Goal: Check status: Check status

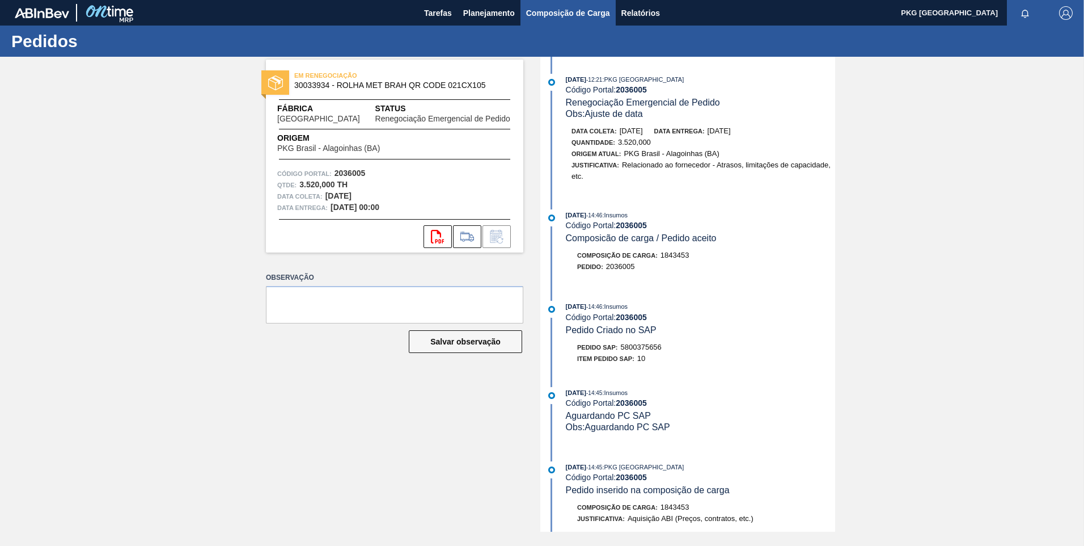
click at [539, 16] on span "Composição de Carga" at bounding box center [568, 13] width 84 height 14
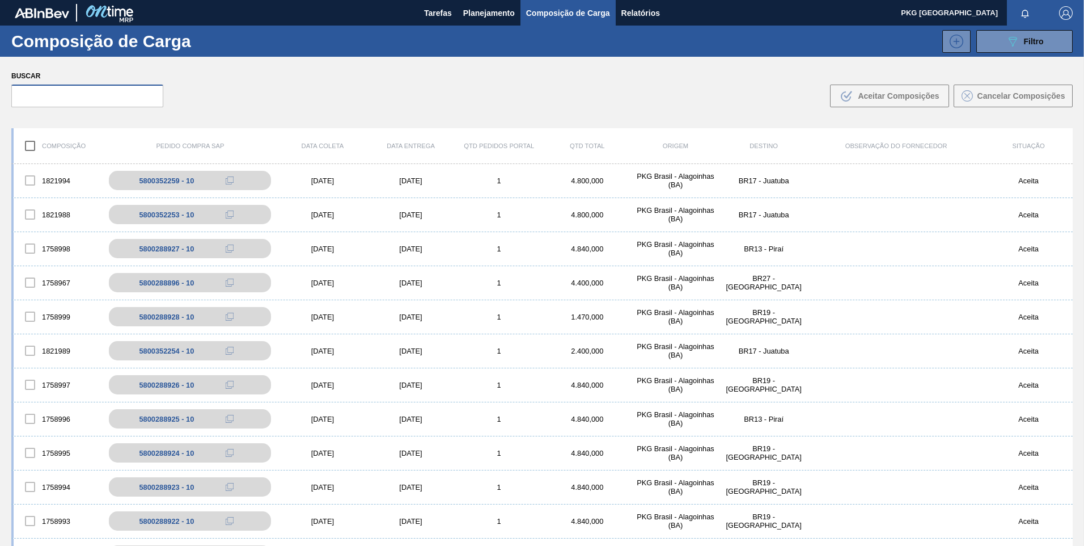
click at [90, 100] on input "text" at bounding box center [87, 96] width 152 height 23
paste input "5800288897"
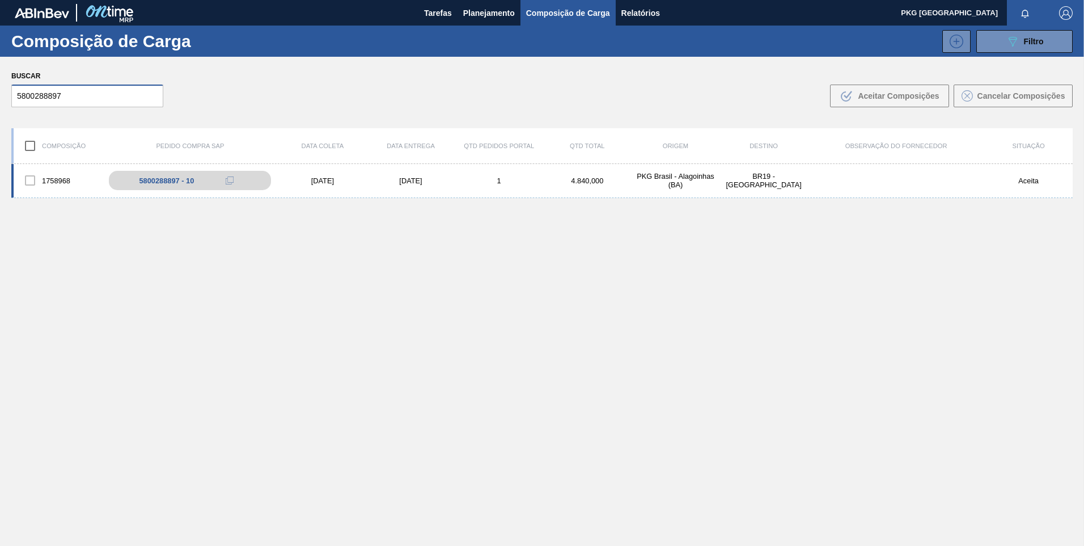
type input "5800288897"
click at [417, 183] on div "[DATE]" at bounding box center [411, 180] width 88 height 9
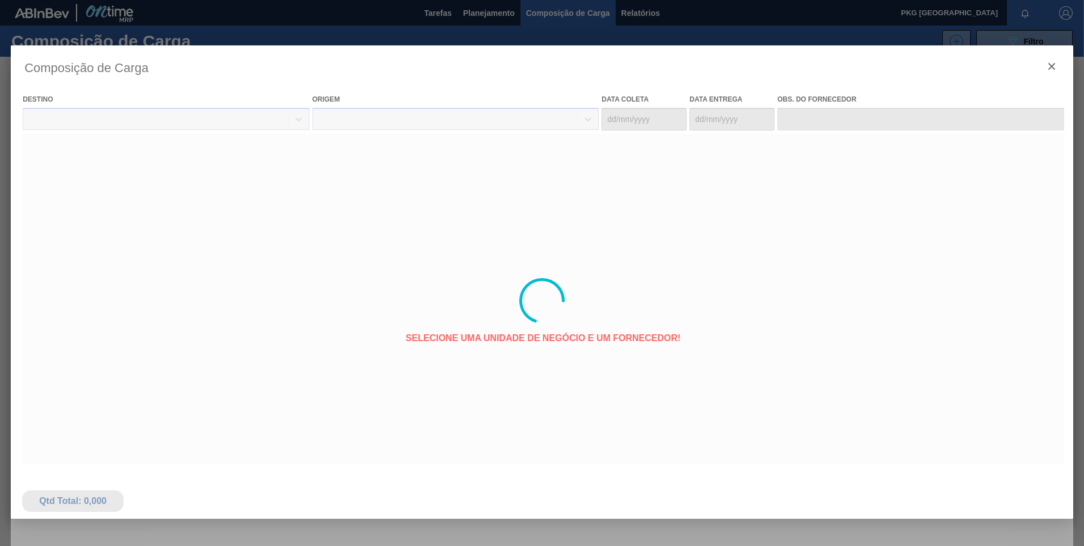
type coleta "[DATE]"
type entrega "[DATE]"
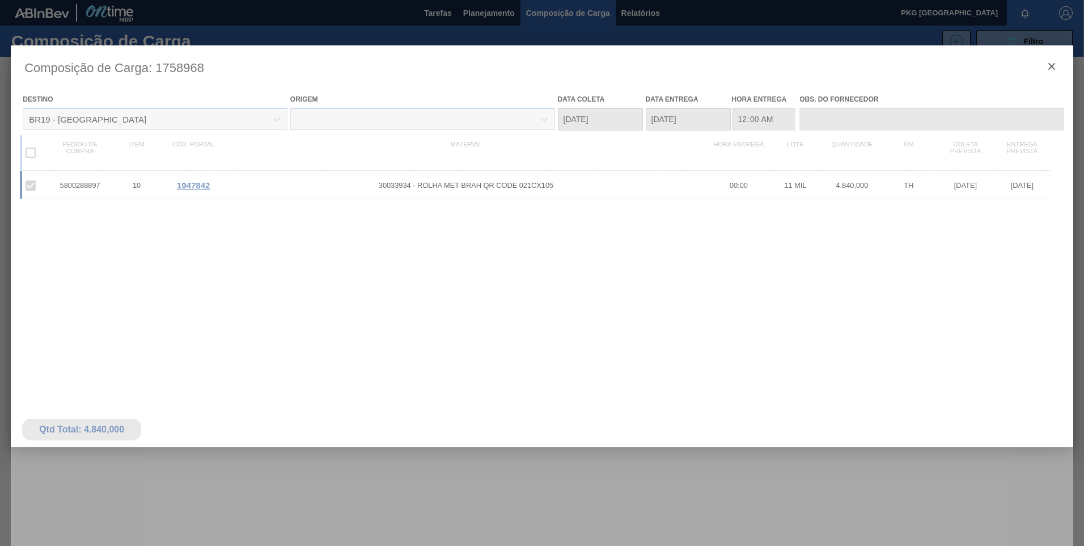
click at [415, 184] on div at bounding box center [542, 300] width 1063 height 510
click at [369, 189] on div at bounding box center [542, 300] width 1063 height 510
click at [408, 182] on div at bounding box center [542, 300] width 1063 height 510
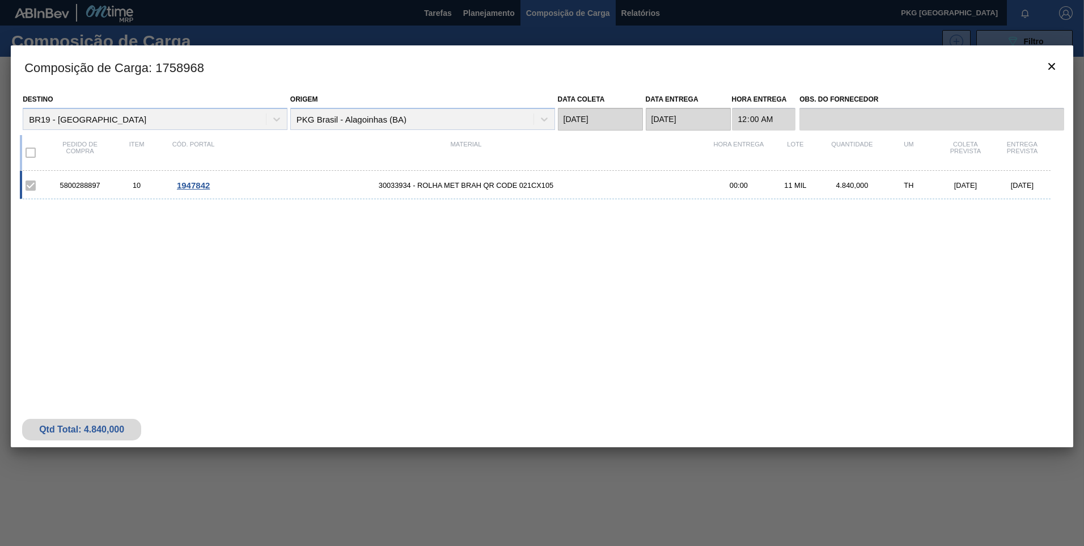
click at [201, 188] on span "1947842" at bounding box center [193, 185] width 33 height 10
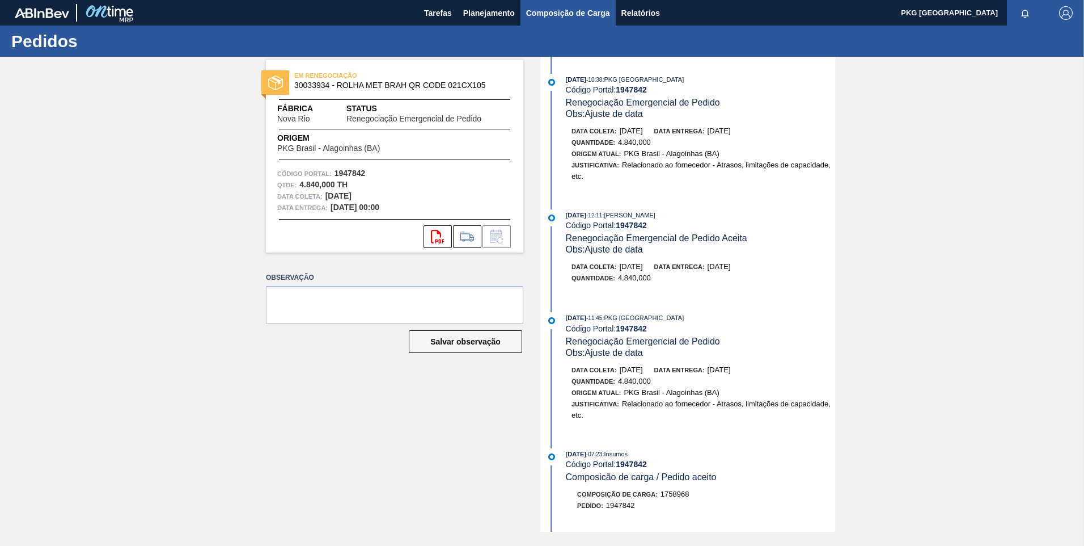
click at [576, 7] on span "Composição de Carga" at bounding box center [568, 13] width 84 height 14
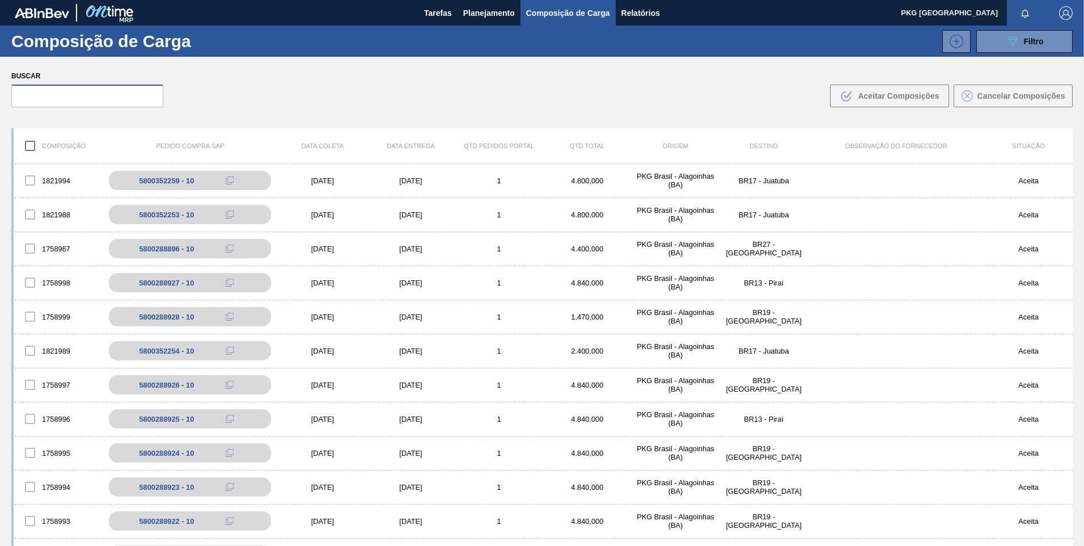
click at [132, 95] on input "text" at bounding box center [87, 96] width 152 height 23
paste input "5800288905"
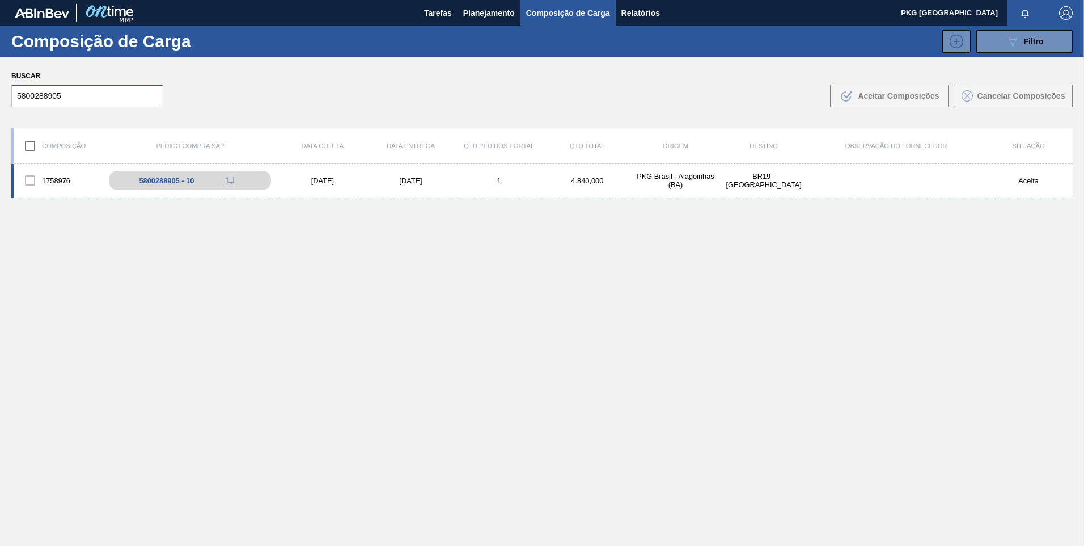
type input "5800288905"
click at [337, 177] on div "[DATE]" at bounding box center [322, 180] width 88 height 9
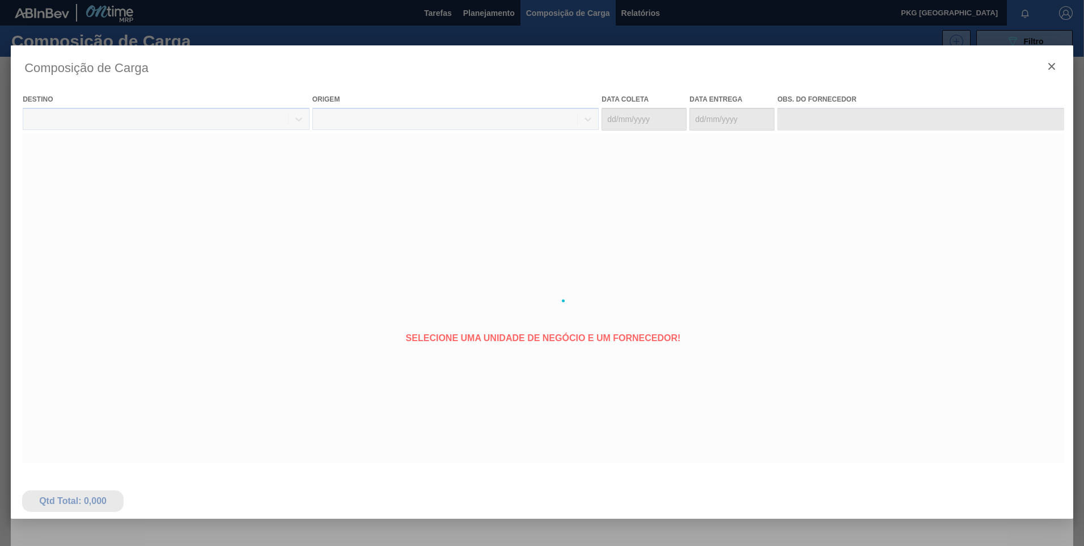
type coleta "[DATE]"
type entrega "[DATE]"
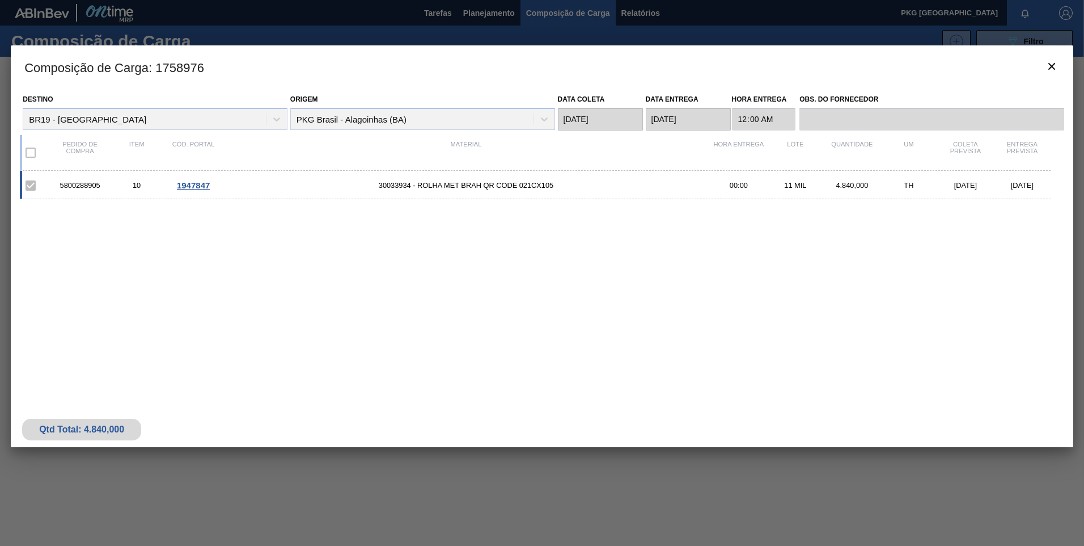
click at [388, 183] on span "30033934 - ROLHA MET BRAH QR CODE 021CX105" at bounding box center [466, 185] width 489 height 9
click at [184, 187] on span "1947847" at bounding box center [193, 185] width 33 height 10
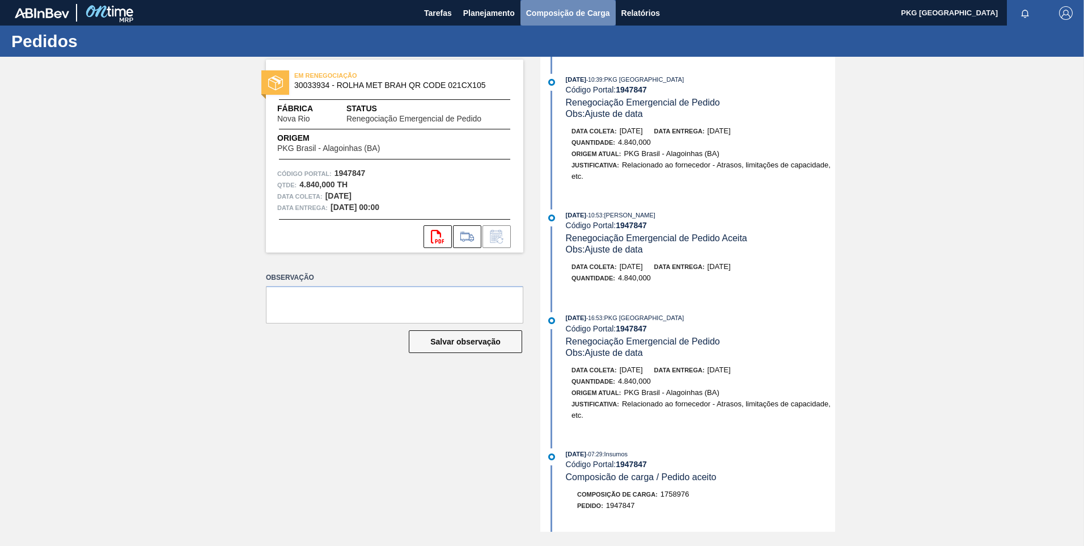
drag, startPoint x: 550, startPoint y: 14, endPoint x: 538, endPoint y: 17, distance: 11.7
click at [550, 14] on span "Composição de Carga" at bounding box center [568, 13] width 84 height 14
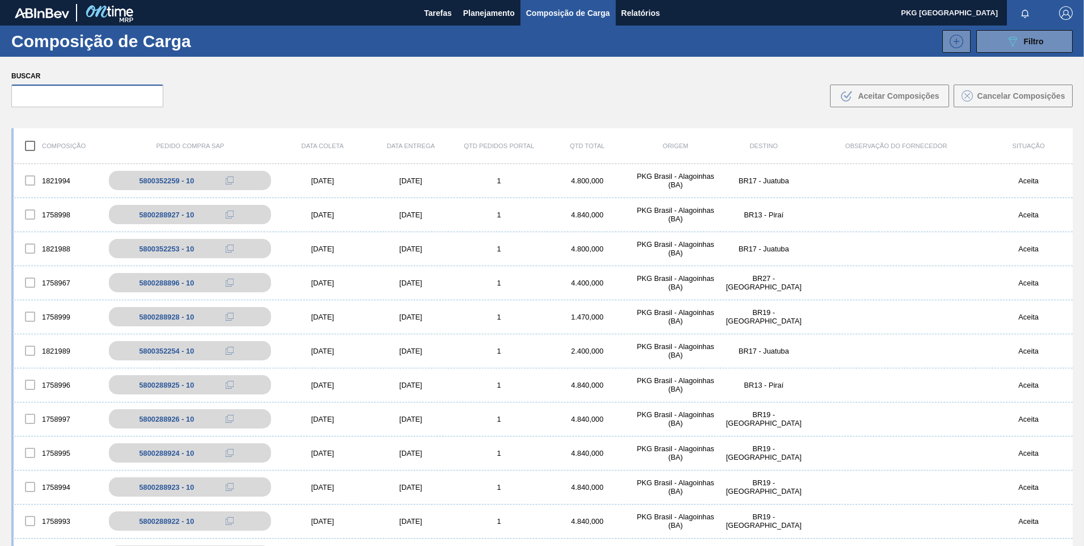
click at [58, 101] on input "text" at bounding box center [87, 96] width 152 height 23
paste input "5800288910"
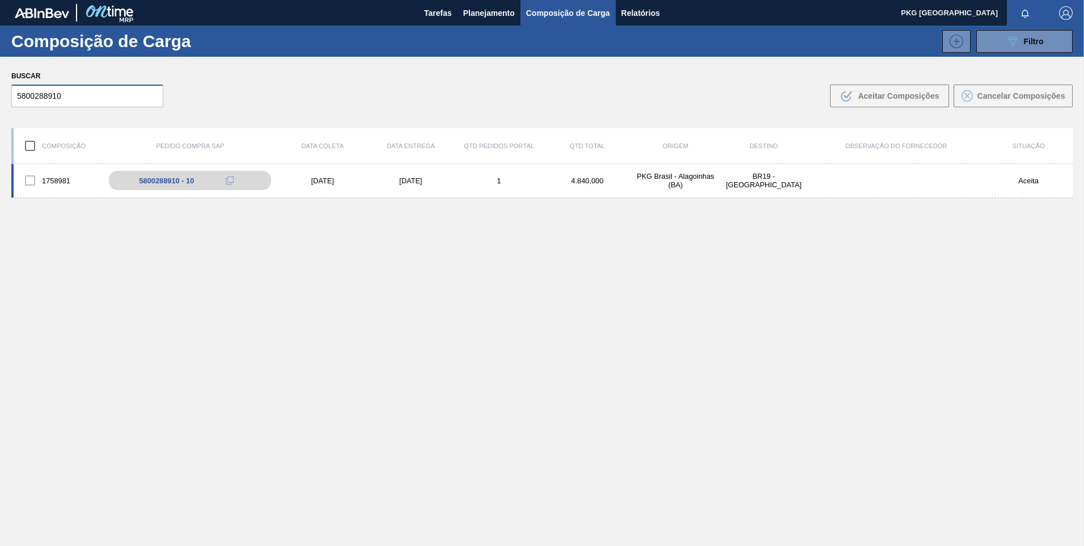
type input "5800288910"
click at [326, 183] on div "[DATE]" at bounding box center [322, 180] width 88 height 9
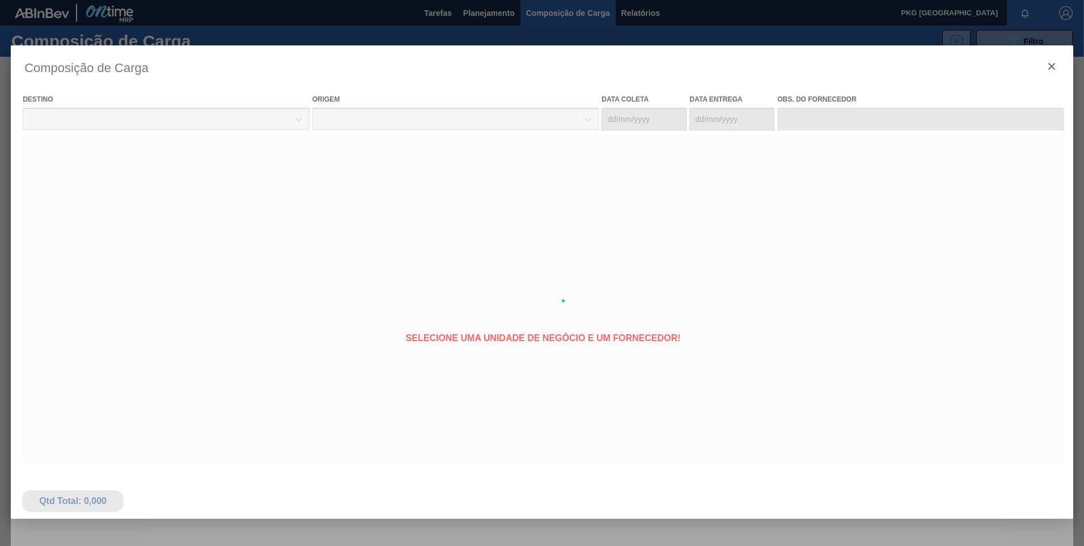
type coleta "[DATE]"
type entrega "[DATE]"
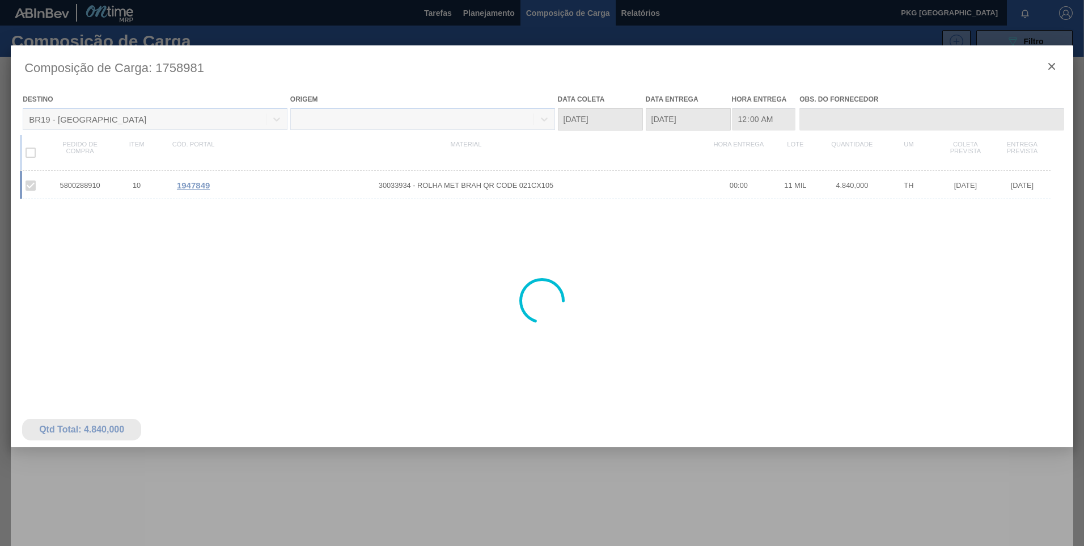
click at [196, 183] on div at bounding box center [542, 300] width 1063 height 510
click at [192, 188] on span "1947849" at bounding box center [193, 185] width 33 height 10
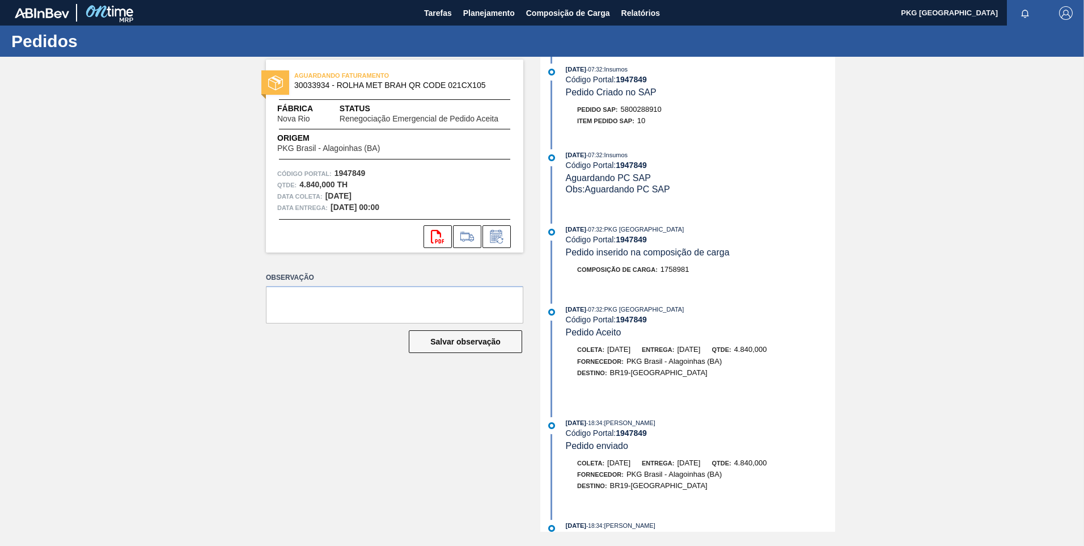
scroll to position [374, 0]
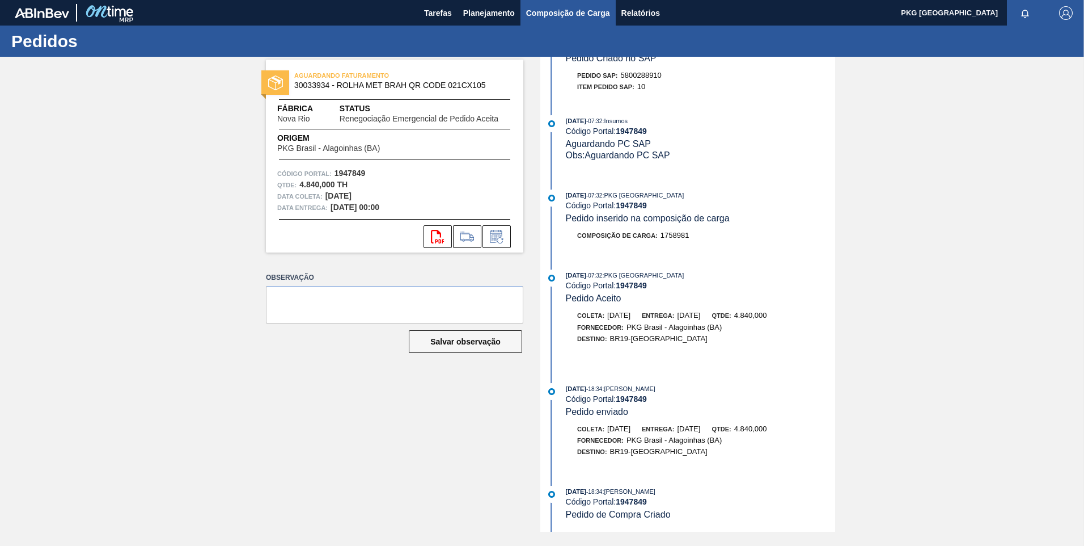
click at [554, 12] on span "Composição de Carga" at bounding box center [568, 13] width 84 height 14
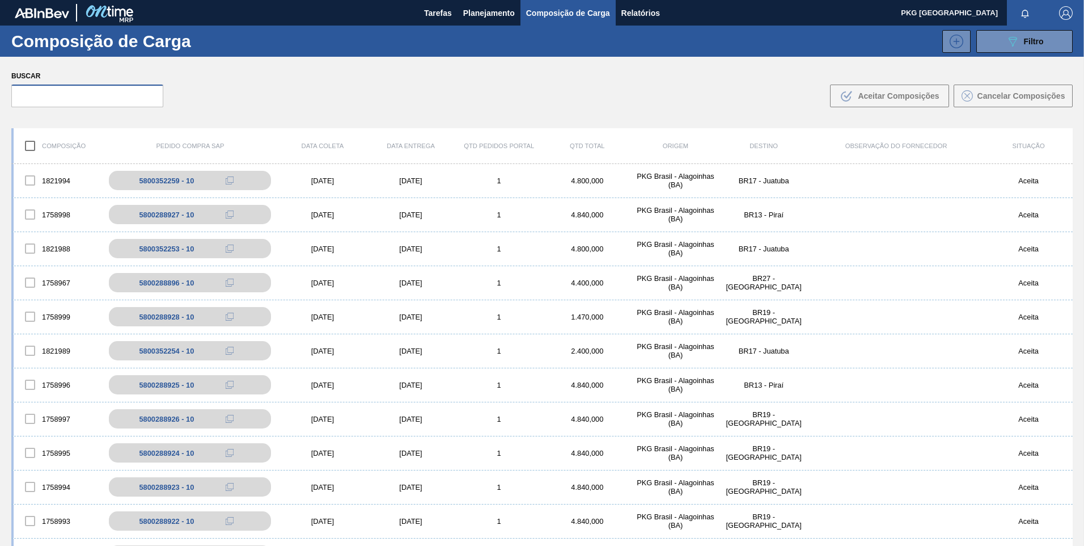
click at [122, 103] on input "text" at bounding box center [87, 96] width 152 height 23
paste input "5800288910"
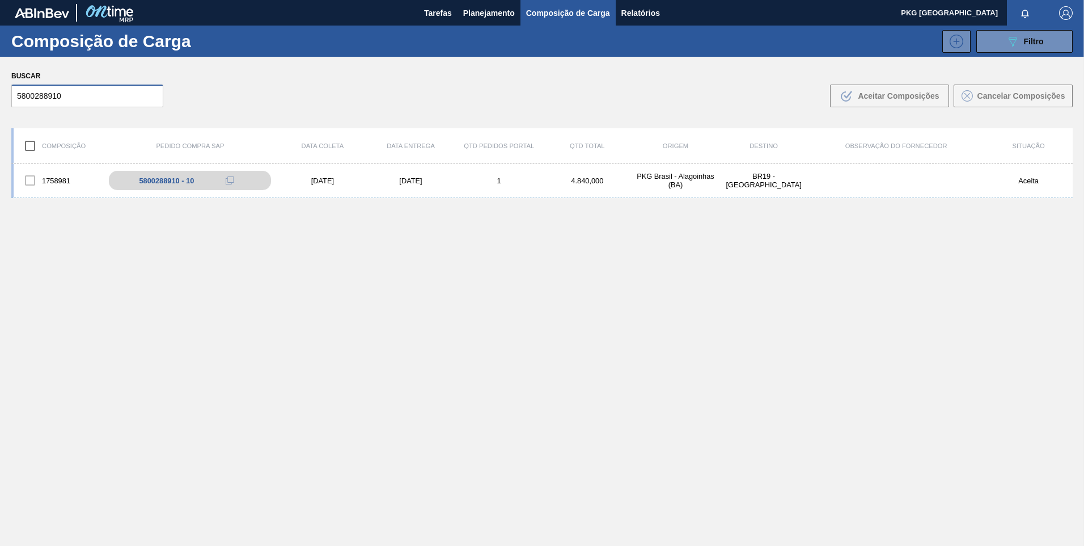
type input "5800288910"
drag, startPoint x: 96, startPoint y: 96, endPoint x: 0, endPoint y: 107, distance: 97.0
click at [0, 0] on html "Tarefas Planejamento Composição de Carga Relatórios PKG Brasil Marcar todas com…" at bounding box center [542, 0] width 1084 height 0
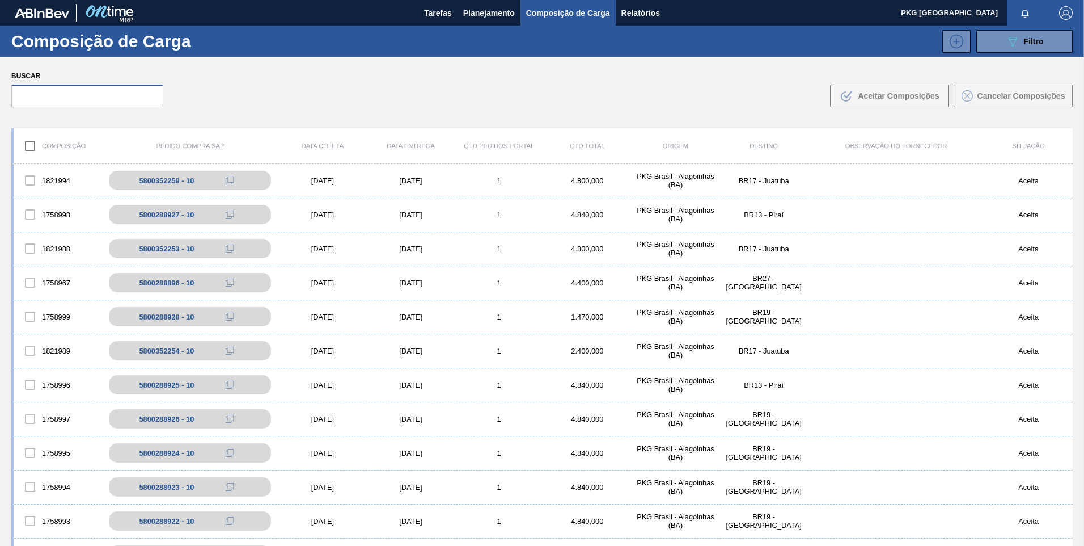
paste input "5800288907"
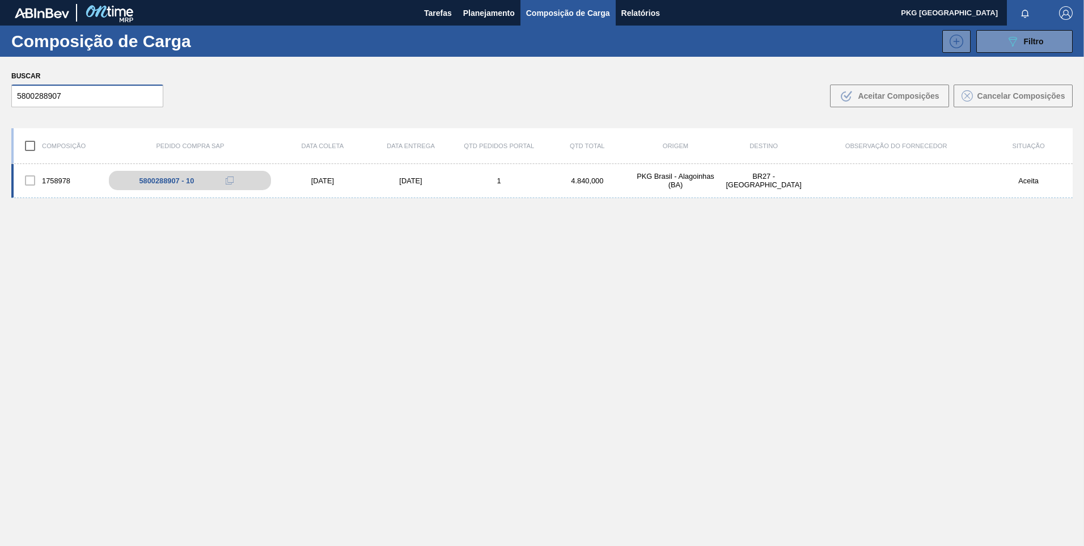
type input "5800288907"
click at [324, 178] on div "[DATE]" at bounding box center [322, 180] width 88 height 9
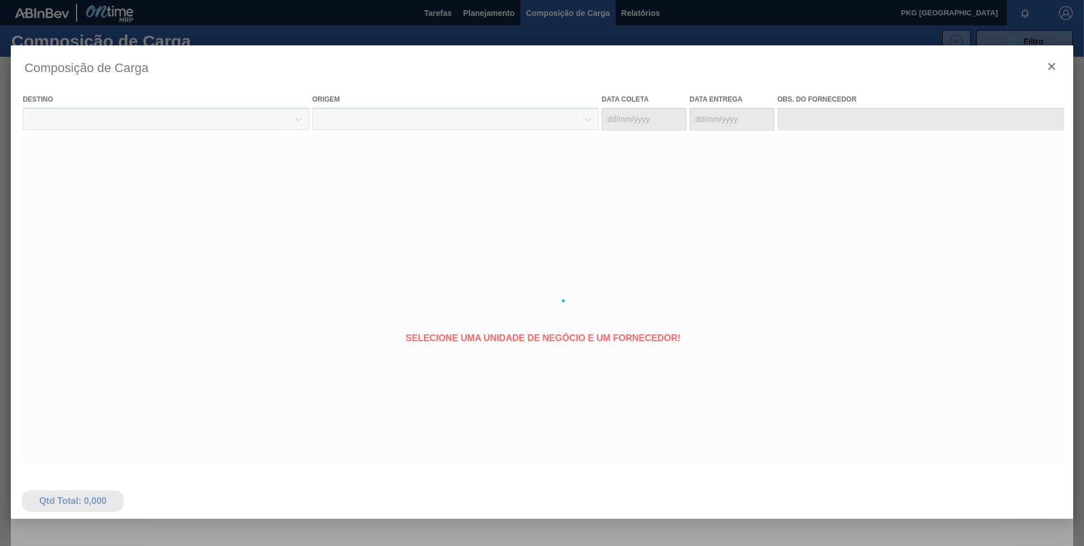
type coleta "[DATE]"
type entrega "[DATE]"
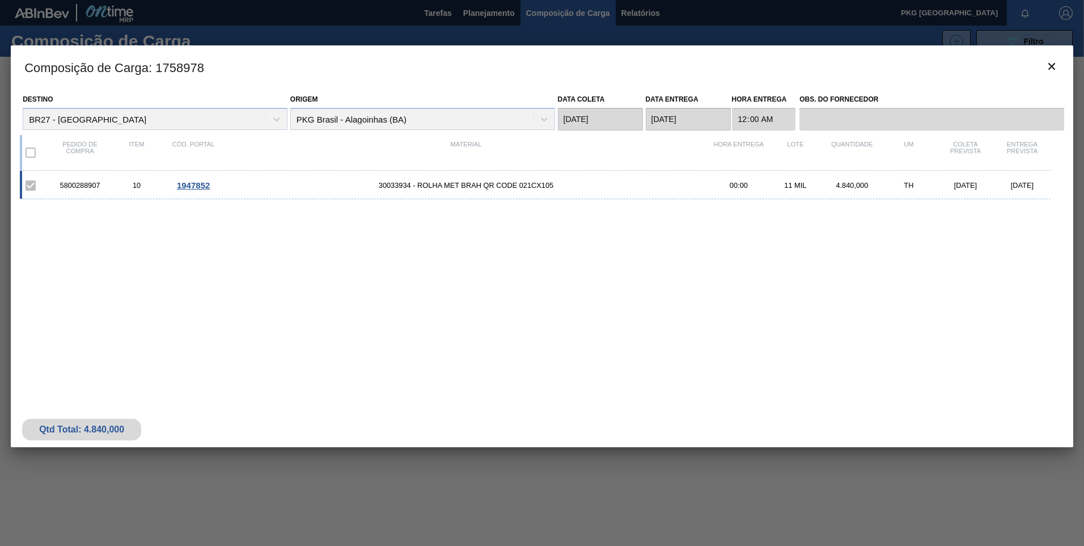
click at [187, 187] on span "1947852" at bounding box center [193, 185] width 33 height 10
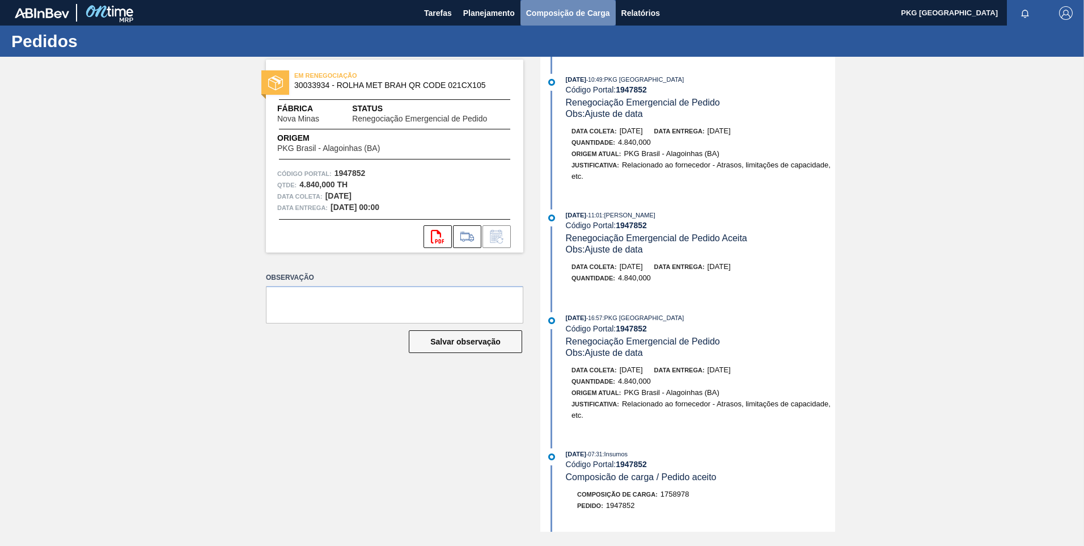
click at [557, 9] on span "Composição de Carga" at bounding box center [568, 13] width 84 height 14
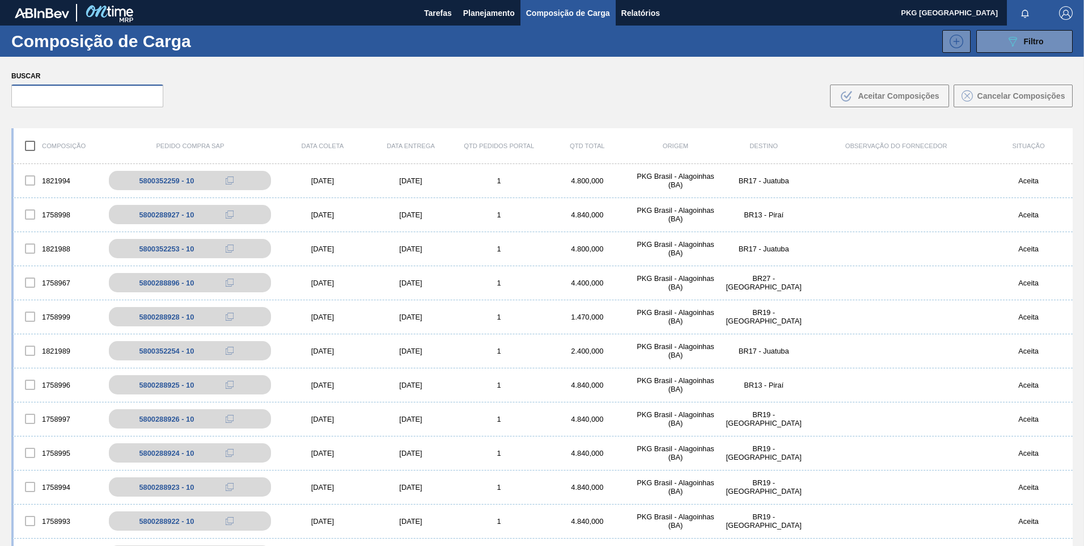
click at [124, 91] on input "text" at bounding box center [87, 96] width 152 height 23
paste input "5800288908"
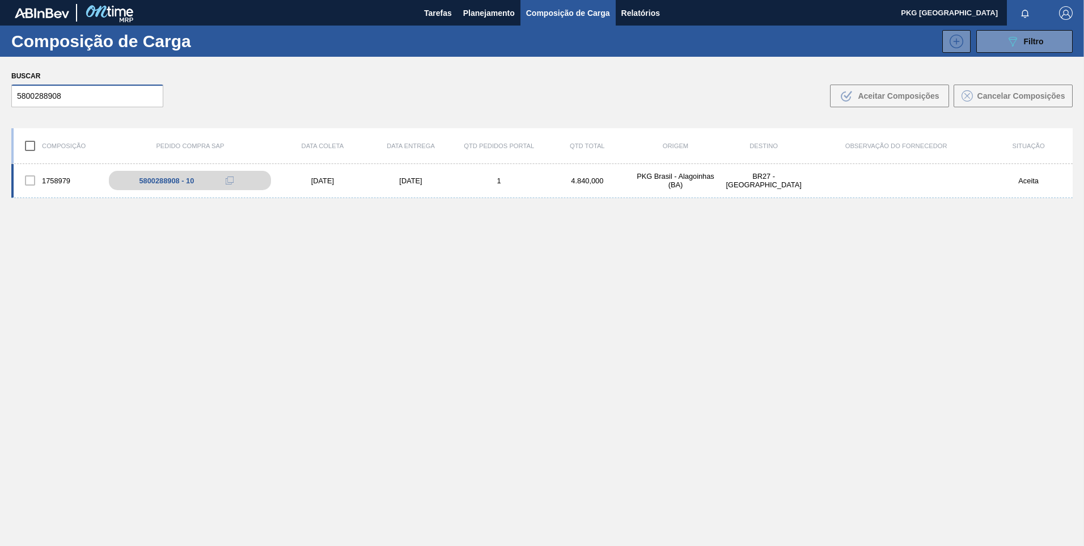
type input "5800288908"
click at [322, 177] on div "[DATE]" at bounding box center [322, 180] width 88 height 9
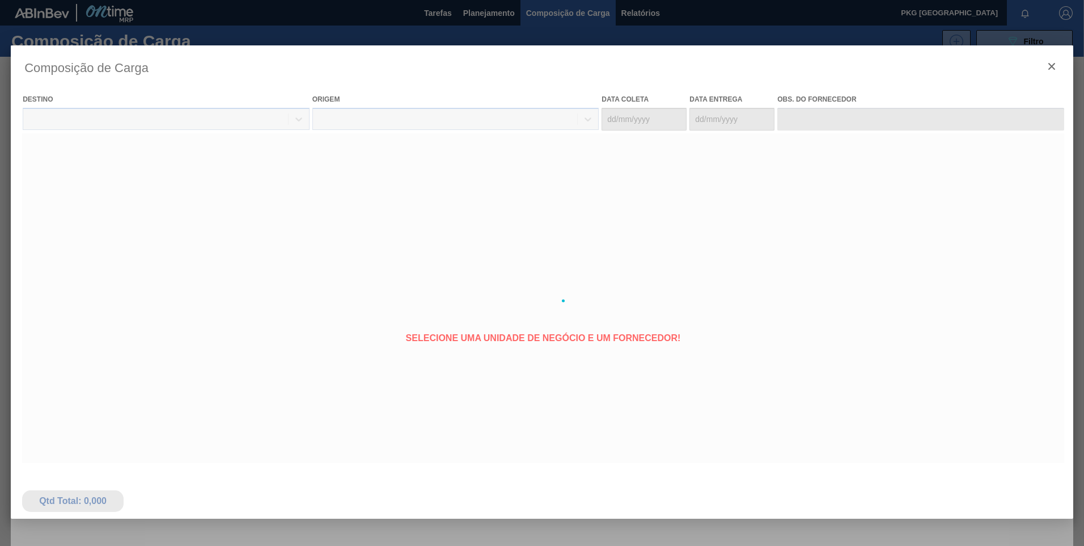
type coleta "[DATE]"
type entrega "[DATE]"
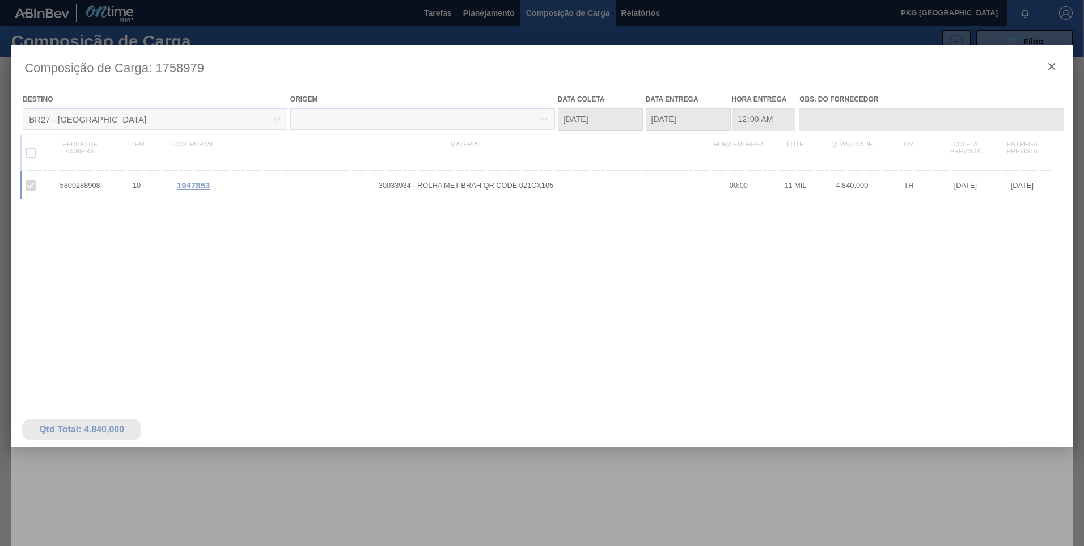
click at [191, 188] on div at bounding box center [542, 300] width 1063 height 510
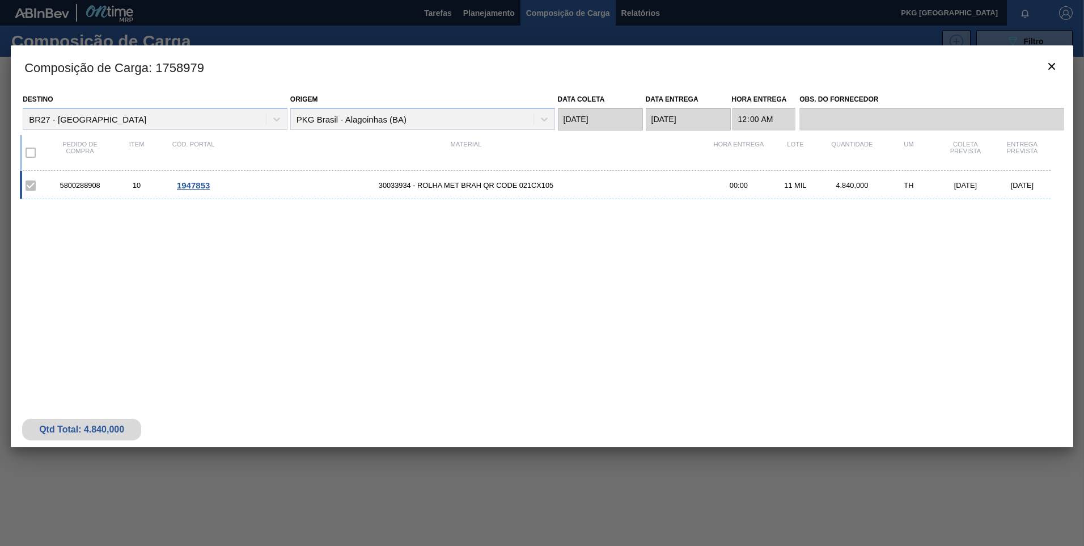
click at [189, 185] on span "1947853" at bounding box center [193, 185] width 33 height 10
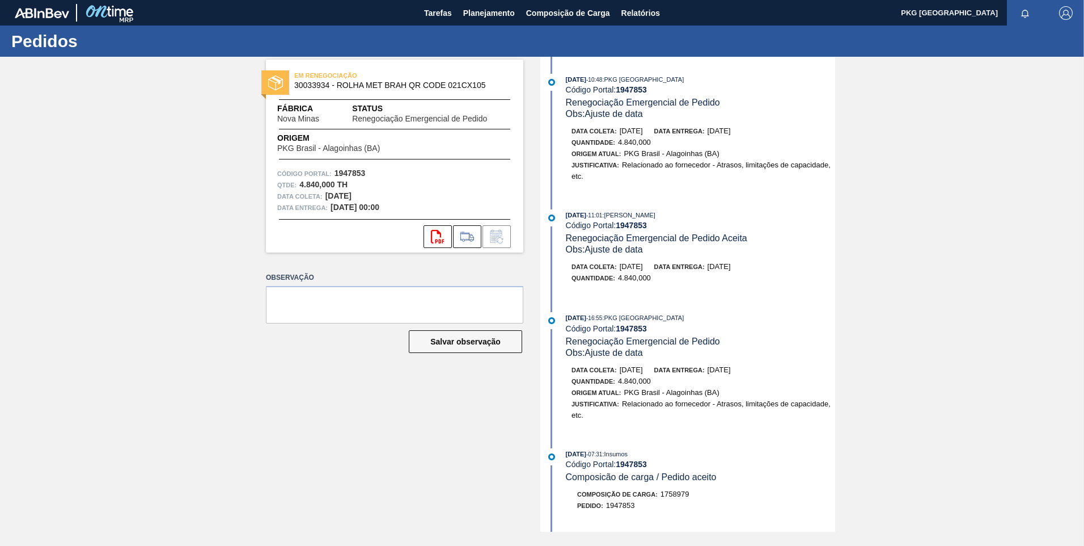
click at [193, 200] on div "EM RENEGOCIAÇÃO 30033934 - ROLHA MET BRAH QR CODE 021CX105 Fábrica Nova Minas S…" at bounding box center [542, 294] width 1084 height 475
